Goal: Transaction & Acquisition: Purchase product/service

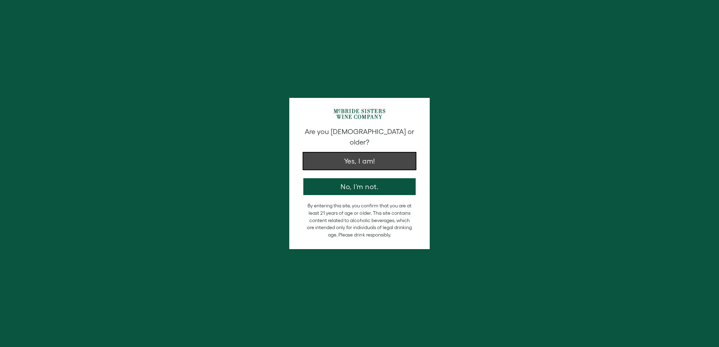
click at [389, 153] on button "Yes, I am!" at bounding box center [359, 161] width 112 height 17
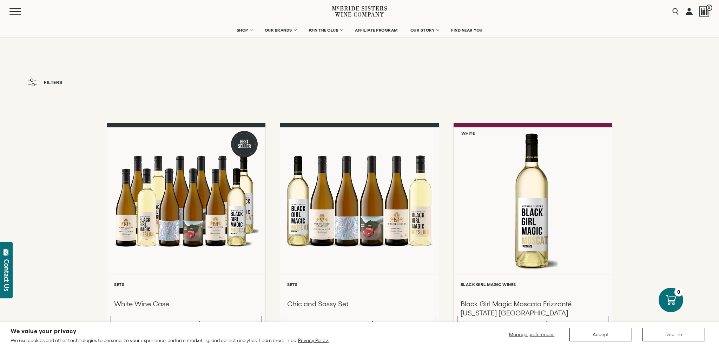
click at [664, 337] on button "Decline" at bounding box center [674, 335] width 62 height 14
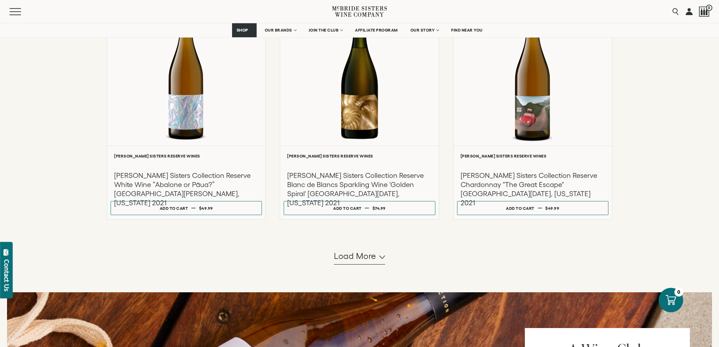
scroll to position [587, 0]
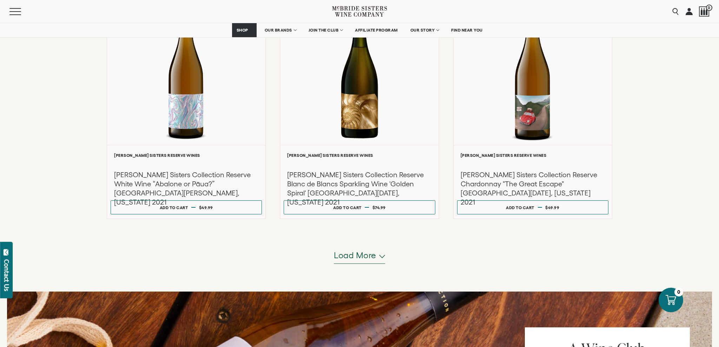
click at [380, 247] on button "Load more" at bounding box center [359, 255] width 51 height 17
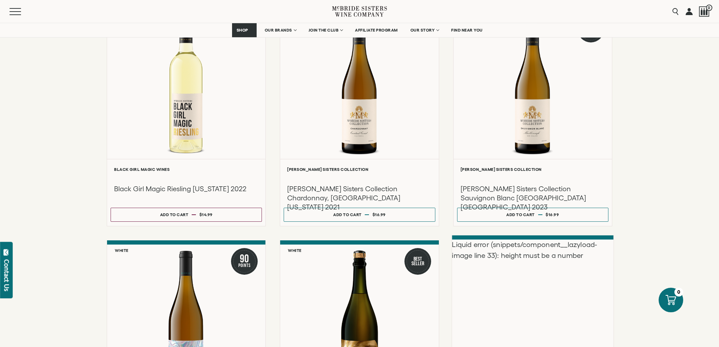
scroll to position [336, 0]
